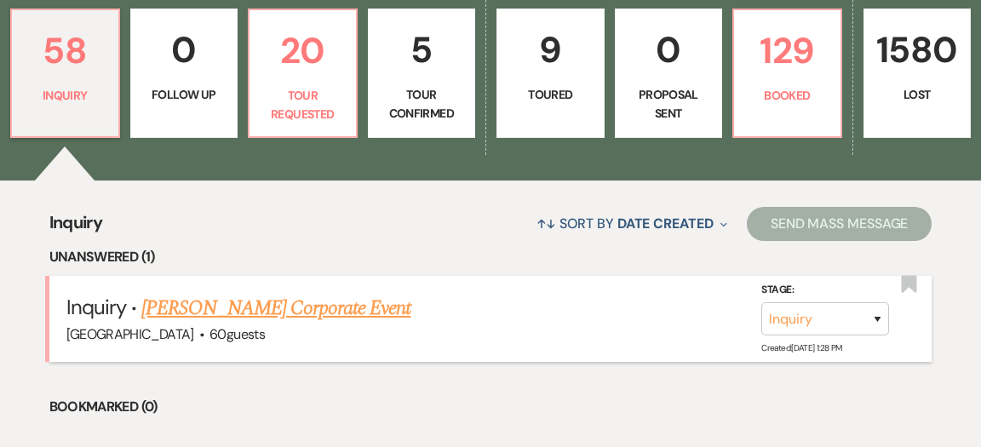
scroll to position [504, 0]
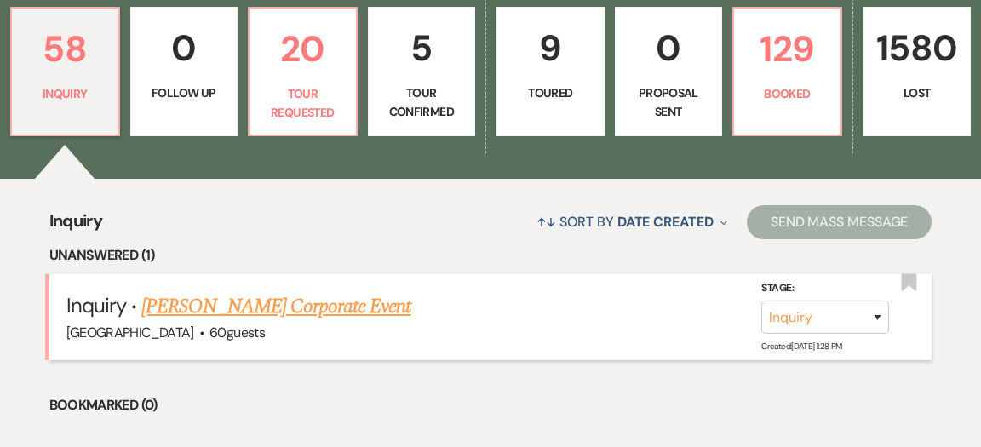
click at [341, 291] on link "[PERSON_NAME] Corporate Event" at bounding box center [275, 306] width 269 height 31
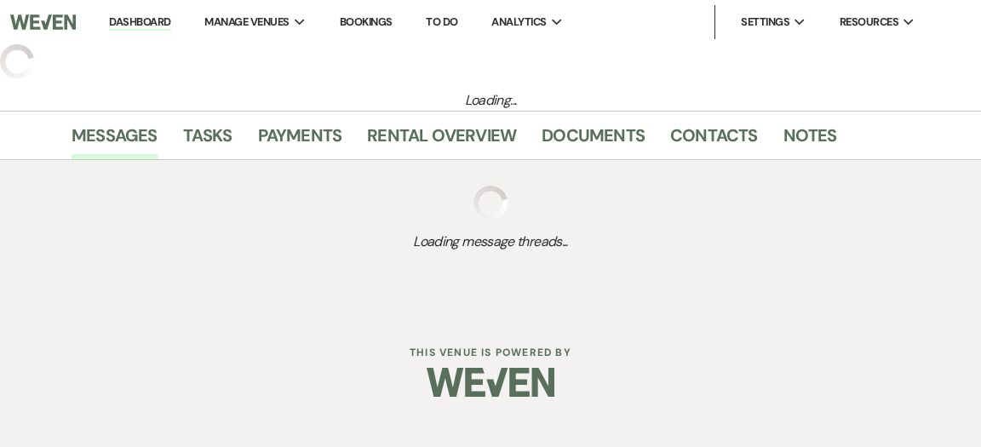
select select "5"
select select "9"
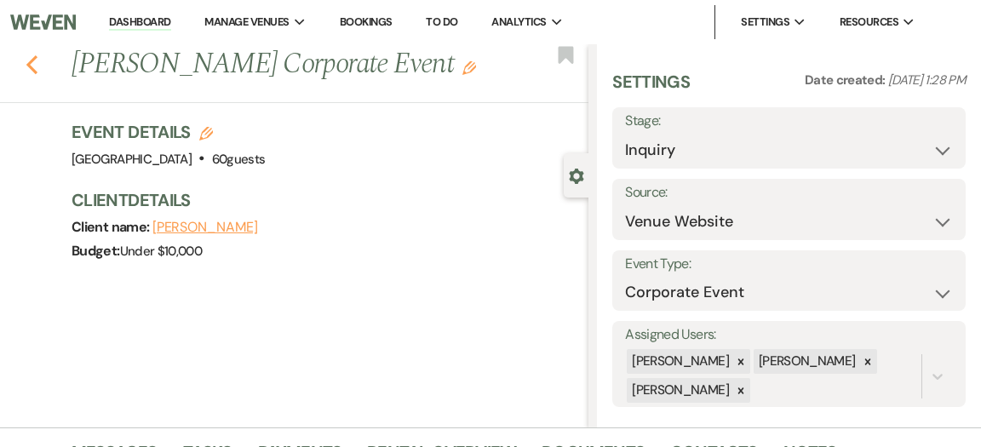
click at [28, 65] on use "button" at bounding box center [31, 64] width 11 height 19
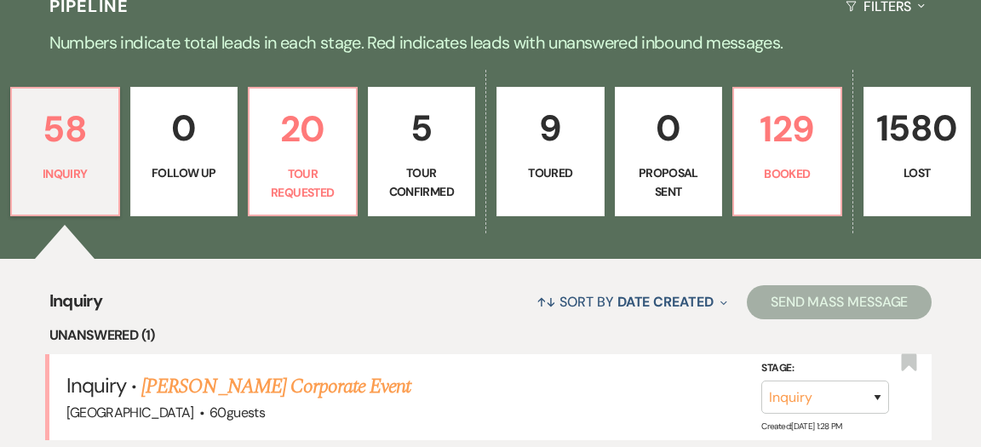
scroll to position [388, 0]
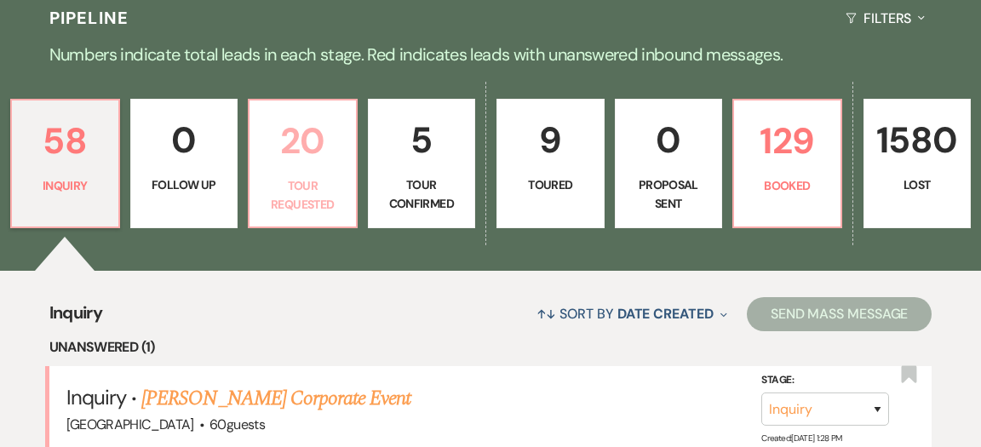
click at [327, 180] on p "Tour Requested" at bounding box center [303, 195] width 86 height 38
select select "2"
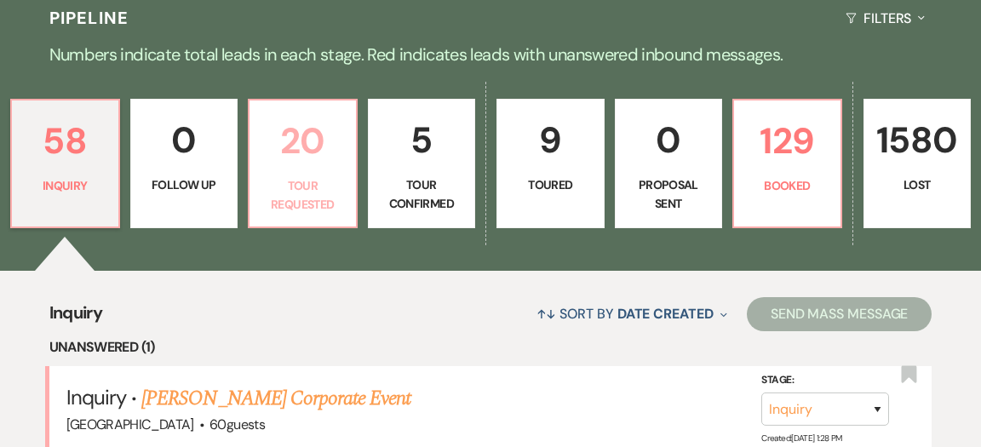
select select "2"
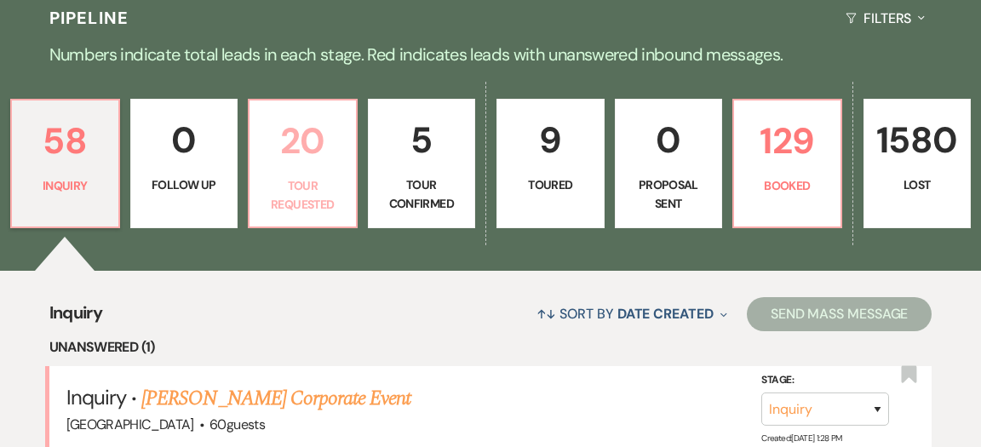
select select "2"
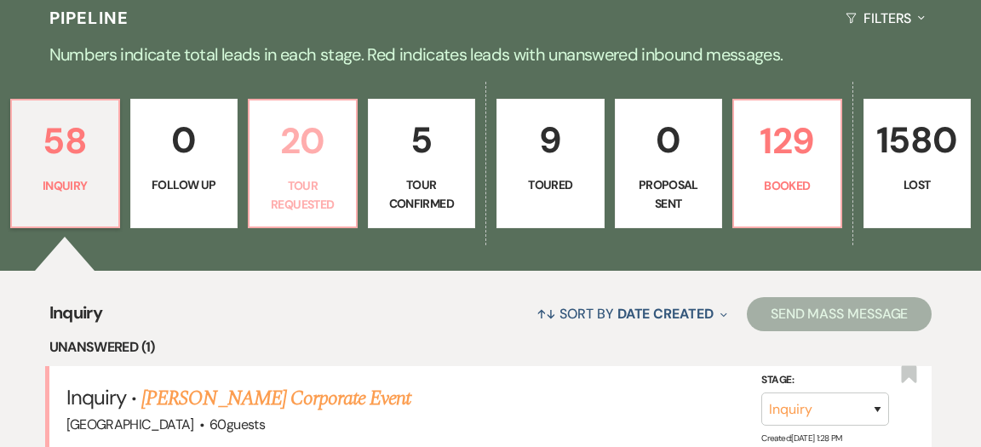
select select "2"
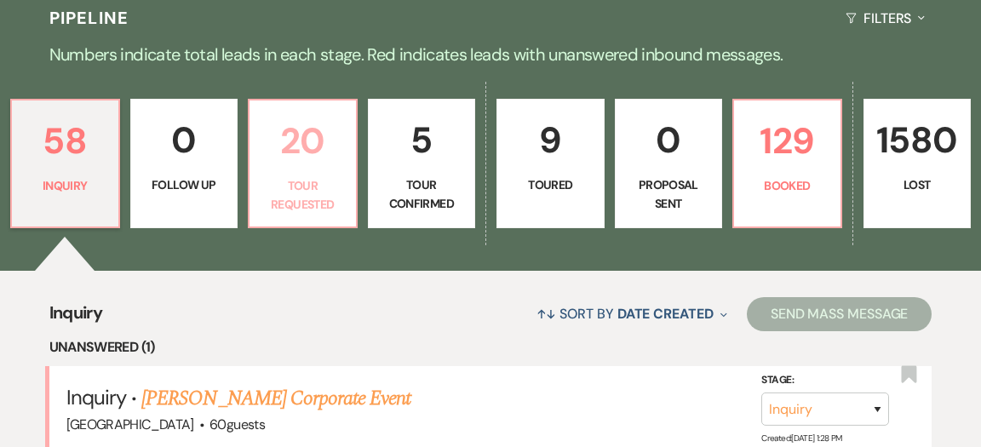
select select "2"
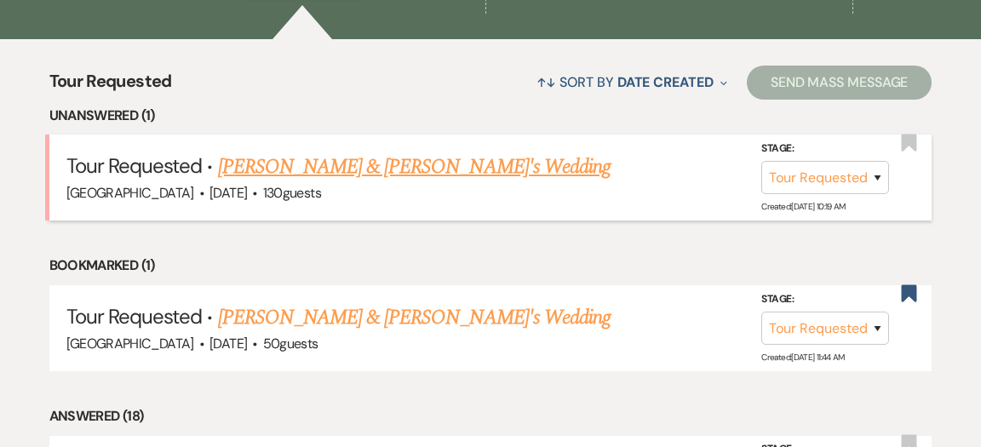
scroll to position [621, 0]
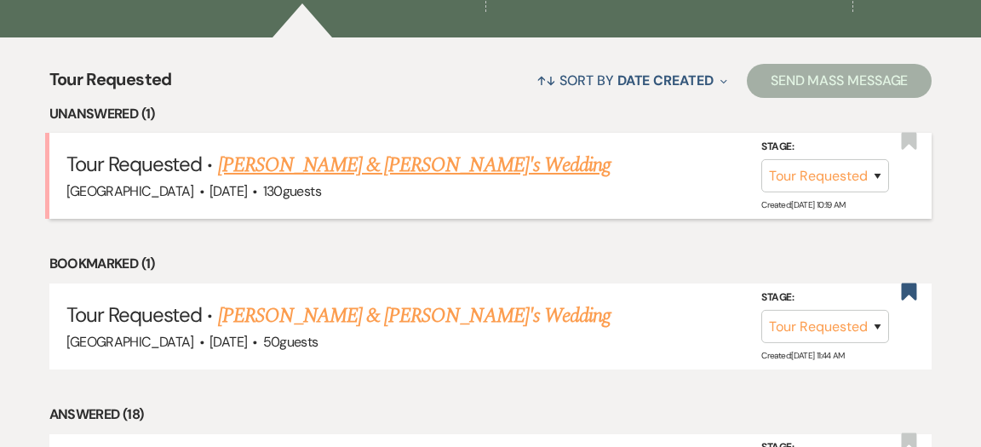
click at [418, 150] on link "[PERSON_NAME] & [PERSON_NAME]'s Wedding" at bounding box center [414, 165] width 393 height 31
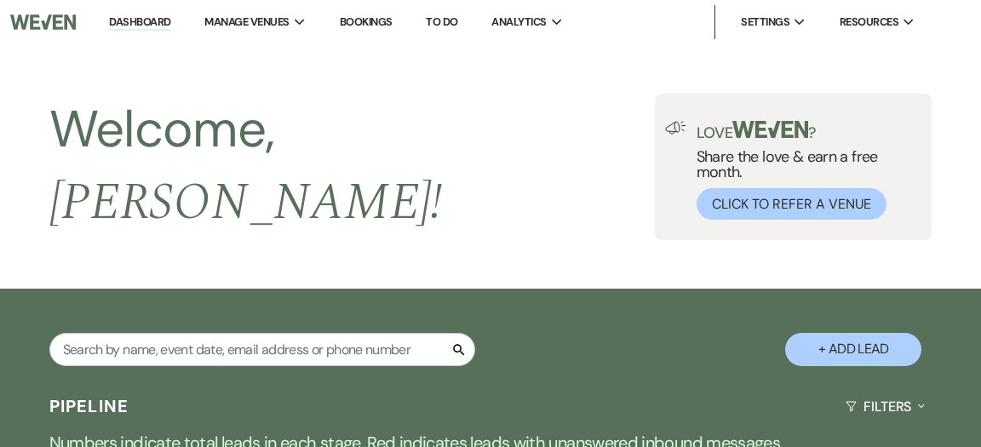
select select "2"
select select "5"
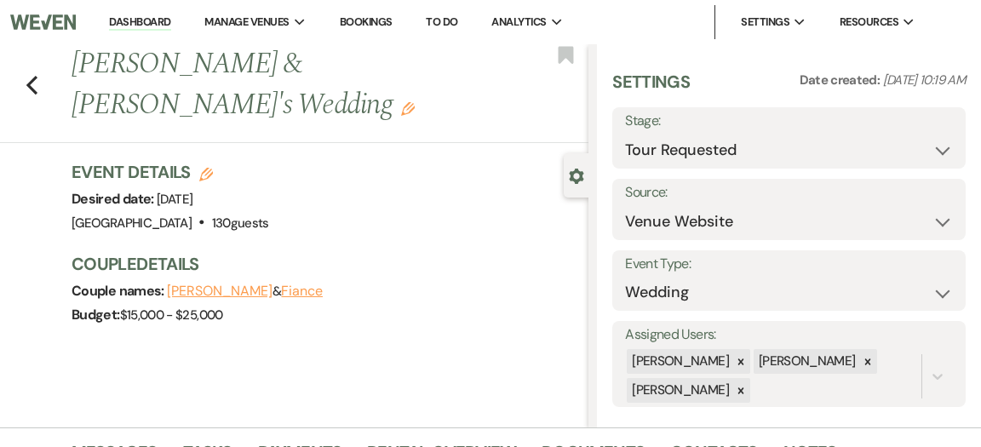
click at [132, 20] on link "Dashboard" at bounding box center [139, 22] width 61 height 16
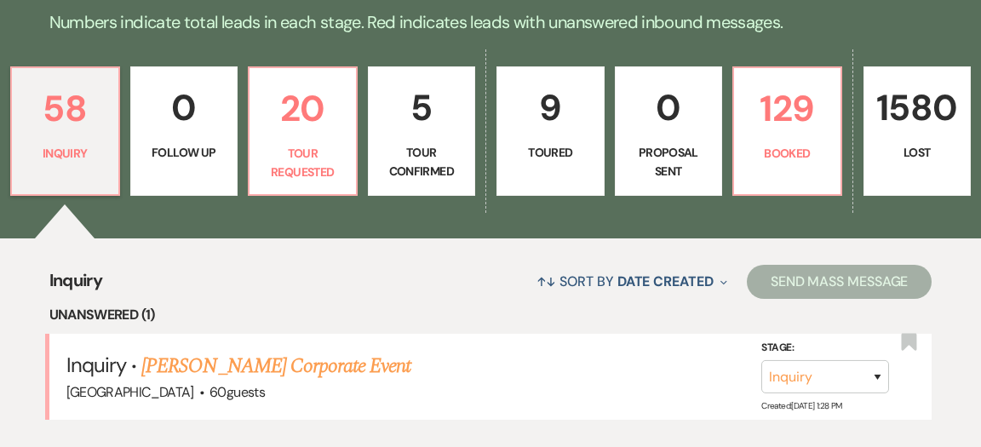
scroll to position [455, 0]
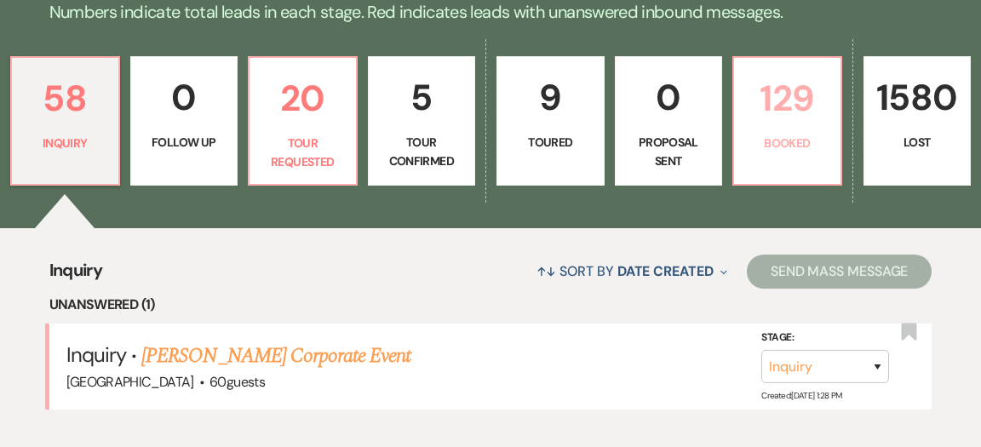
click at [804, 119] on link "129 Booked" at bounding box center [787, 120] width 110 height 129
